Goal: Use online tool/utility: Utilize a website feature to perform a specific function

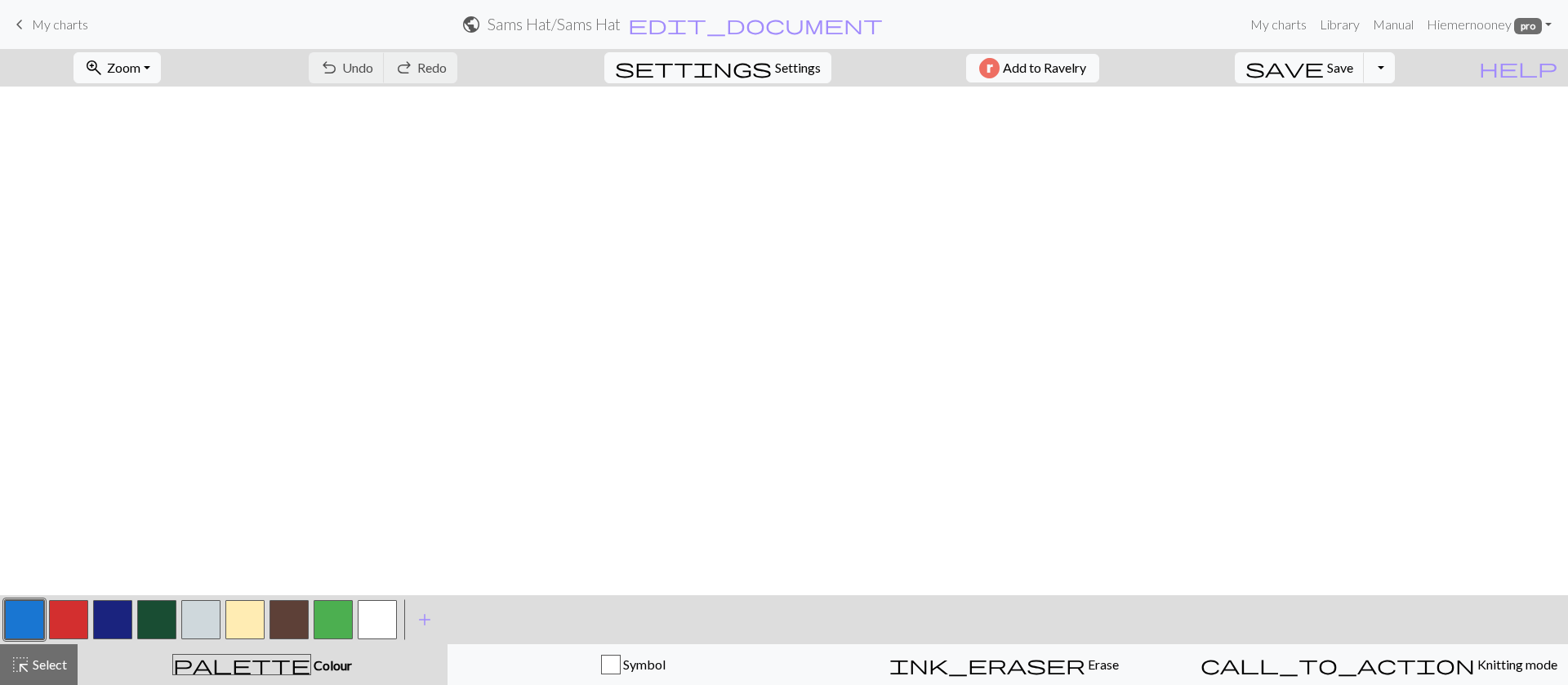
scroll to position [1181, 0]
click at [161, 66] on button "zoom_in Zoom Zoom" at bounding box center [117, 67] width 87 height 31
click at [159, 132] on button "Fit width" at bounding box center [139, 130] width 129 height 26
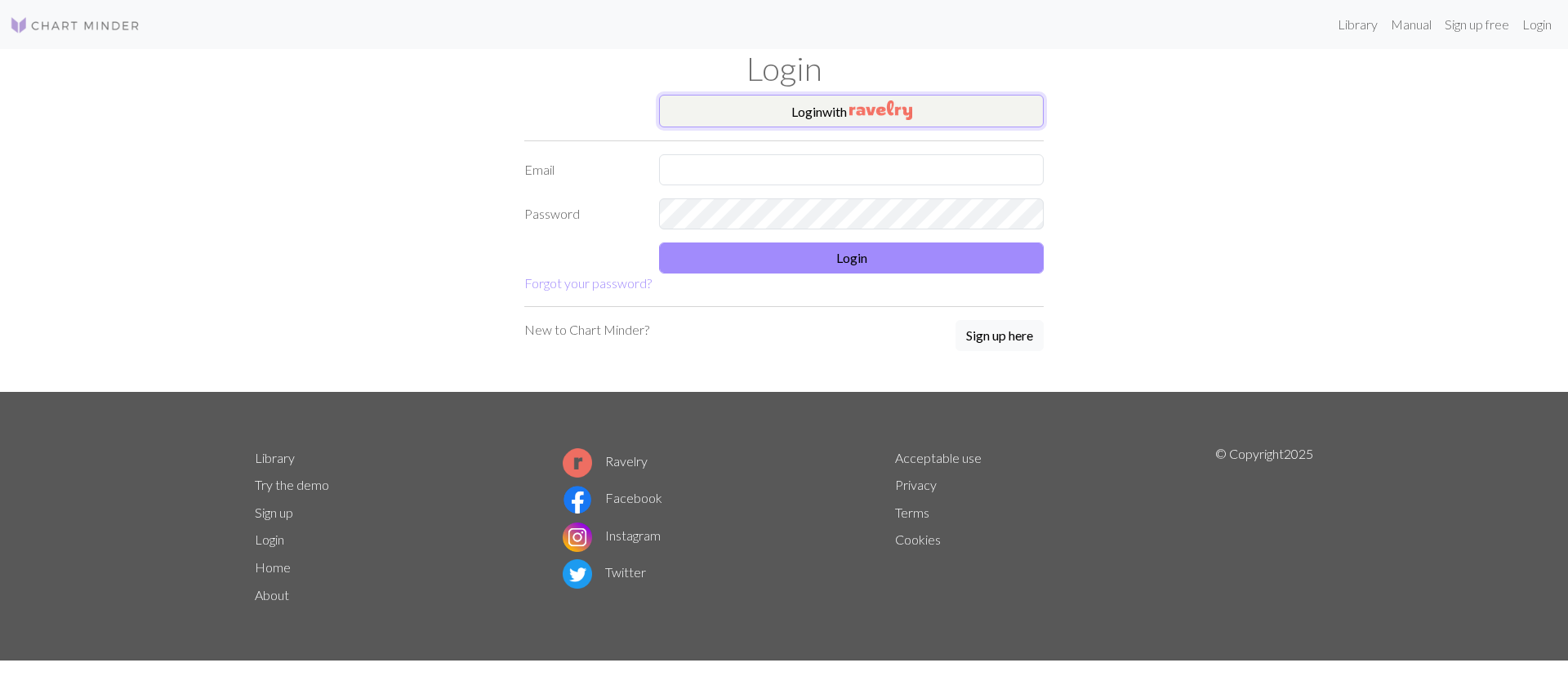
click at [882, 100] on img "button" at bounding box center [881, 110] width 63 height 20
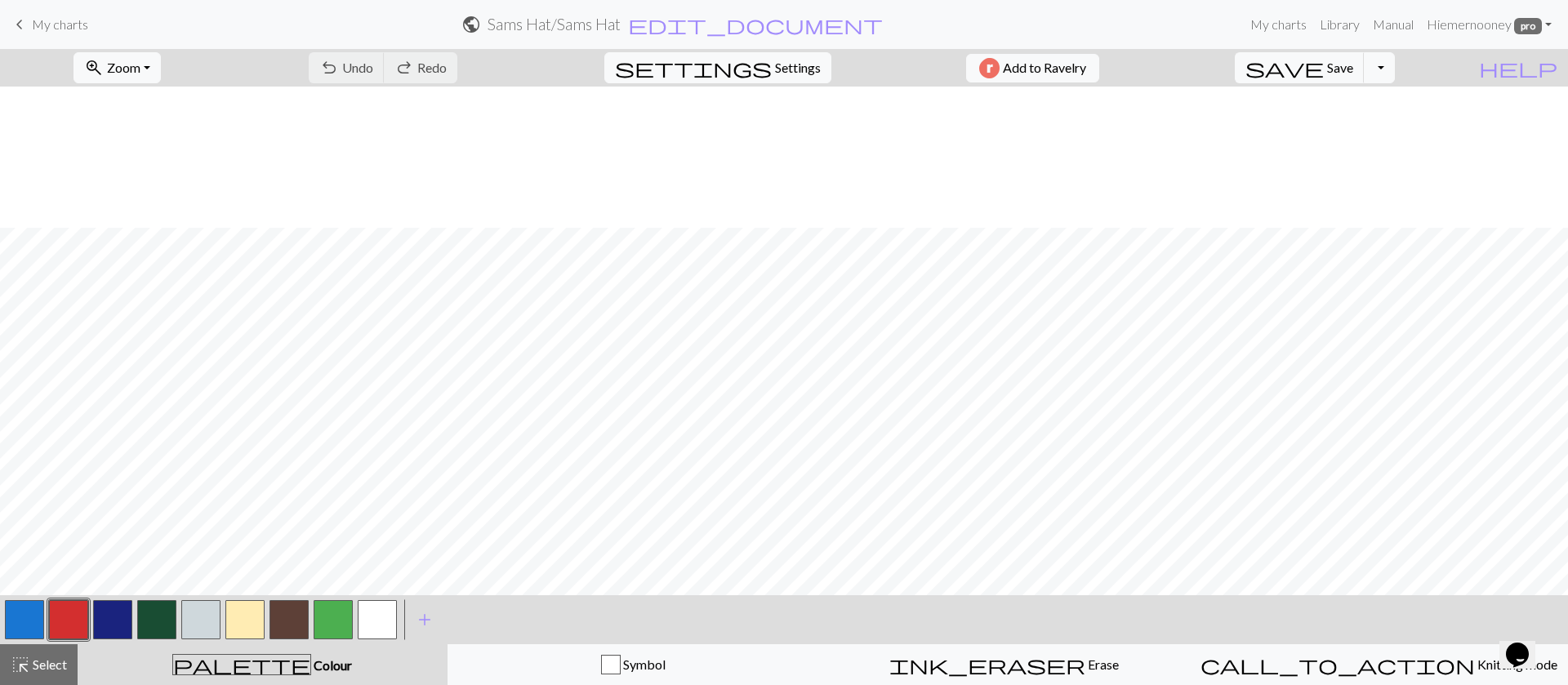
scroll to position [2596, 0]
click at [140, 67] on span "Zoom" at bounding box center [124, 67] width 34 height 15
click at [174, 130] on button "Fit width" at bounding box center [139, 130] width 129 height 26
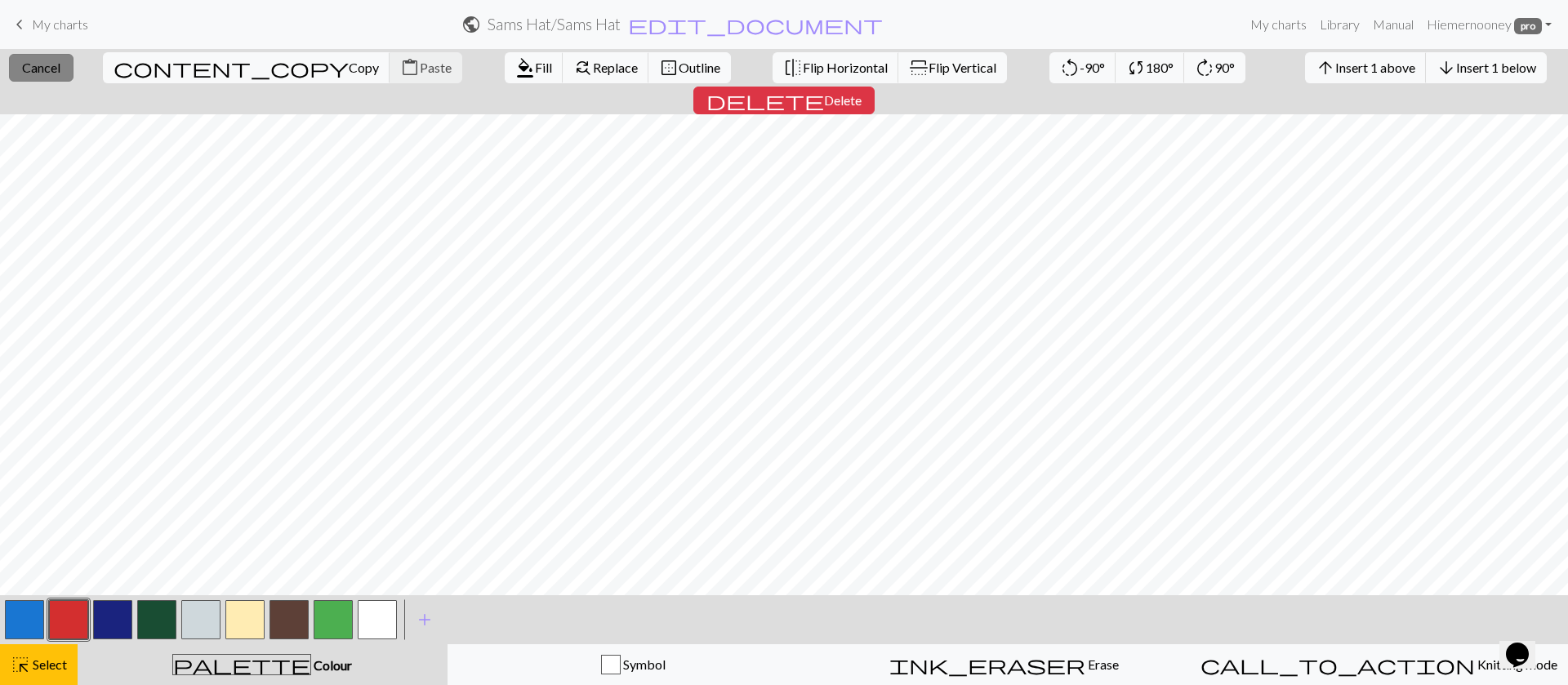
click at [47, 69] on span "Cancel" at bounding box center [41, 67] width 38 height 15
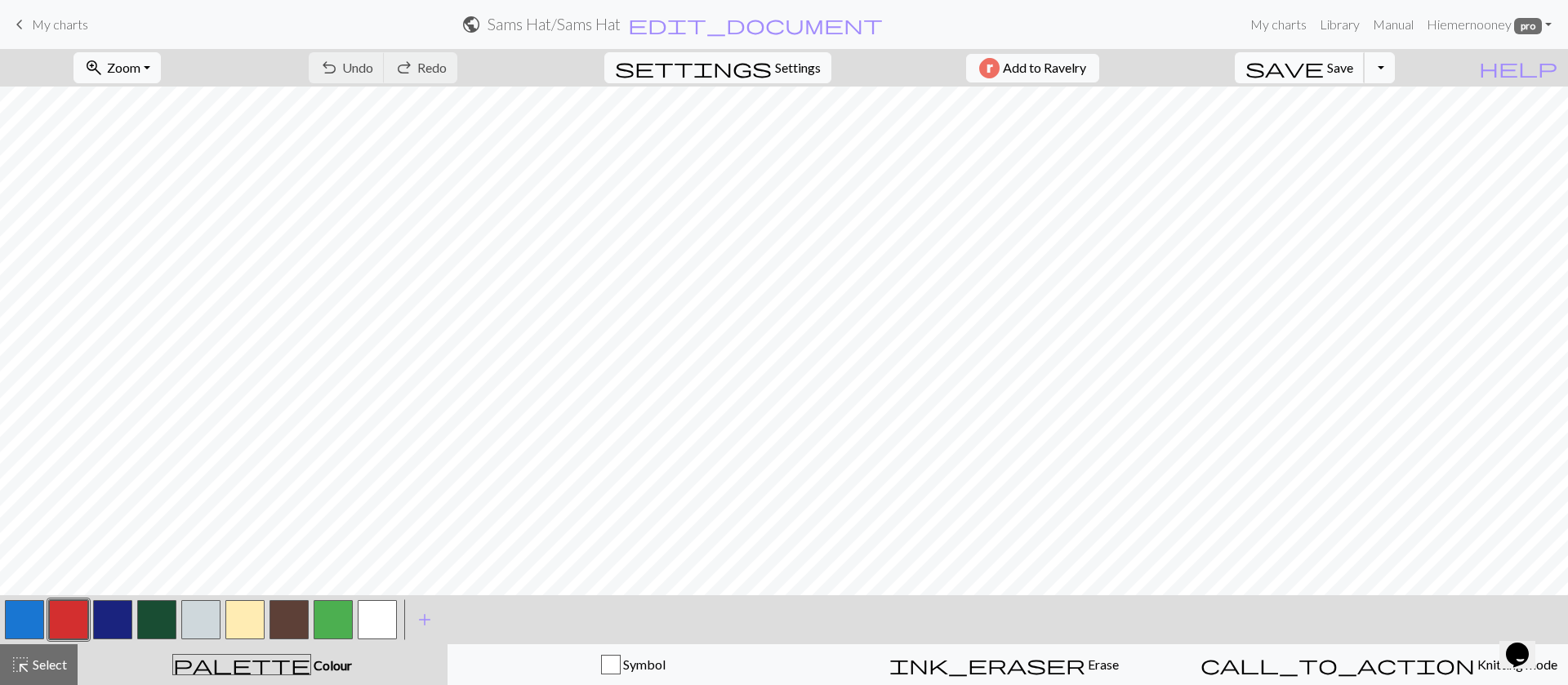
click at [1363, 58] on button "save Save Save" at bounding box center [1300, 67] width 130 height 31
